Goal: Task Accomplishment & Management: Complete application form

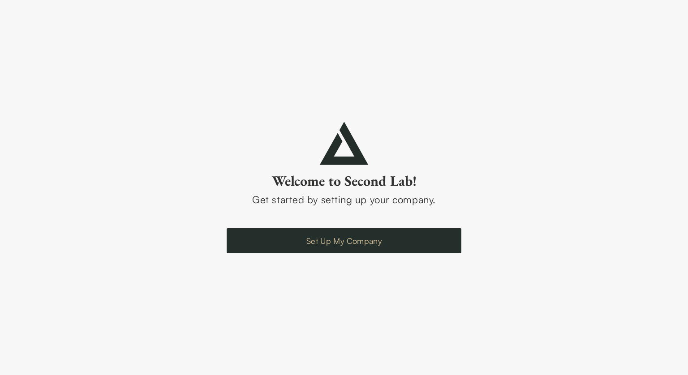
click at [286, 241] on link "Set Up My Company" at bounding box center [344, 240] width 235 height 25
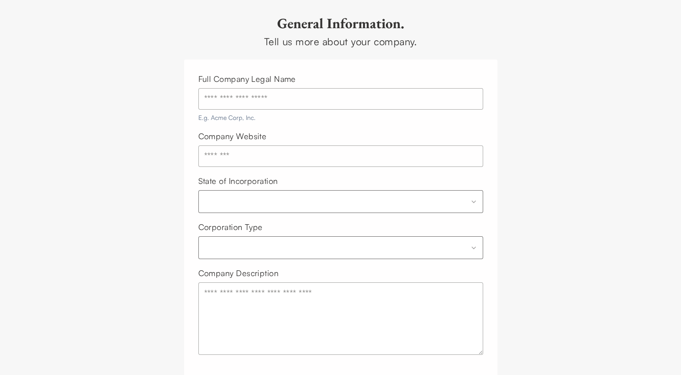
scroll to position [87, 0]
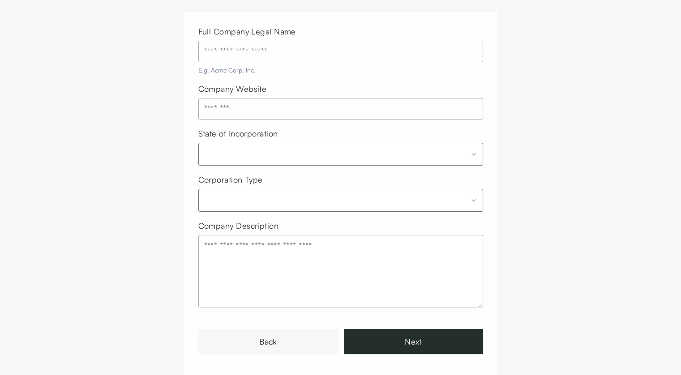
click at [296, 347] on link "Back" at bounding box center [268, 341] width 140 height 25
